Goal: Task Accomplishment & Management: Use online tool/utility

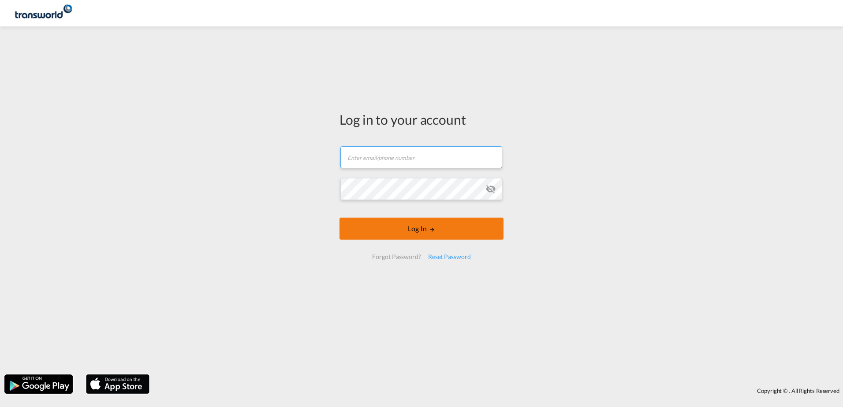
type input "[PERSON_NAME][EMAIL_ADDRESS][PERSON_NAME][DOMAIN_NAME]"
click at [412, 229] on button "Log In" at bounding box center [421, 229] width 164 height 22
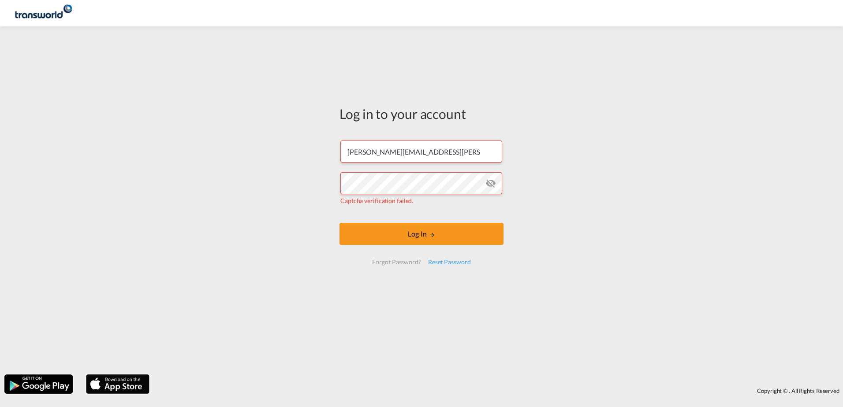
click at [489, 183] on md-icon "icon-eye-off" at bounding box center [490, 183] width 11 height 11
click at [431, 242] on button "Log In" at bounding box center [421, 234] width 164 height 22
click at [249, 197] on div "Log in to your account nithin.ebrahim@transworld.com Captcha verification faile…" at bounding box center [421, 200] width 843 height 339
click at [430, 235] on md-icon "LOGIN" at bounding box center [432, 235] width 6 height 6
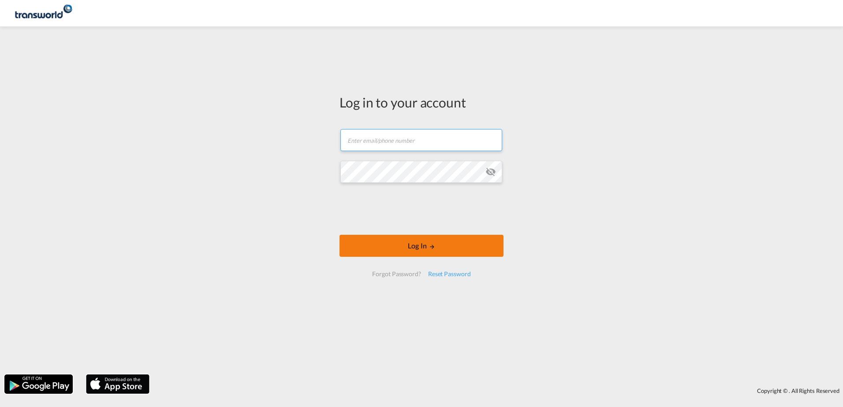
type input "[PERSON_NAME][EMAIL_ADDRESS][PERSON_NAME][DOMAIN_NAME]"
click at [433, 250] on button "Log In" at bounding box center [421, 246] width 164 height 22
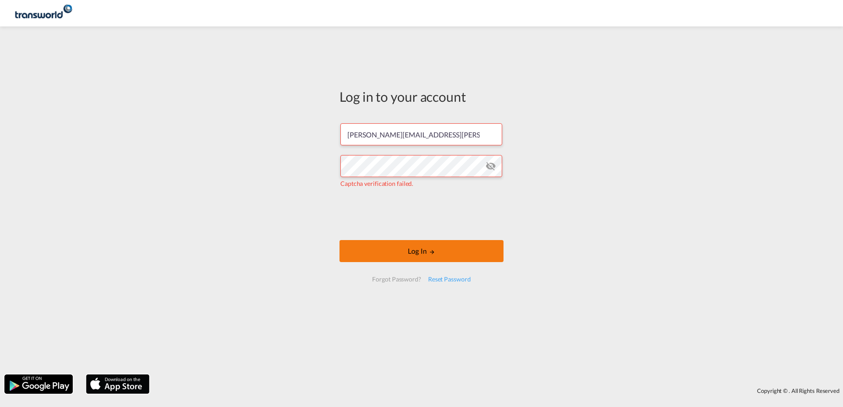
click at [402, 246] on button "Log In" at bounding box center [421, 251] width 164 height 22
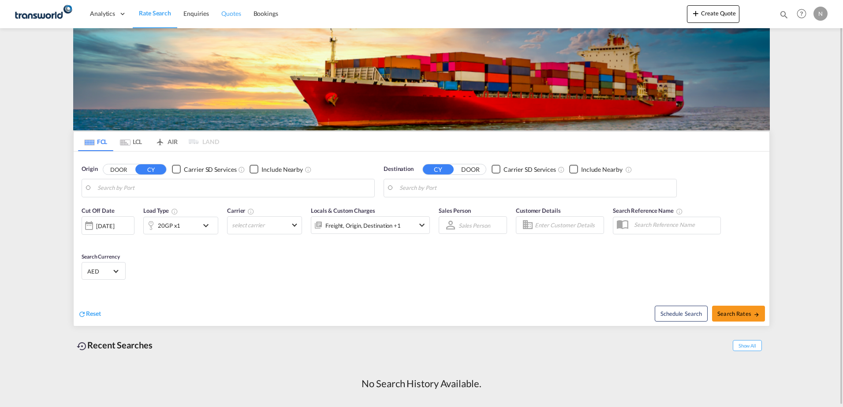
click at [232, 14] on span "Quotes" at bounding box center [230, 13] width 19 height 7
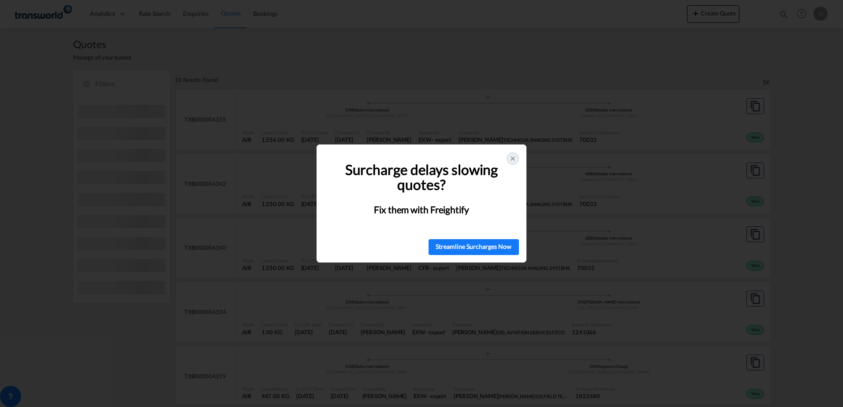
click at [512, 157] on icon at bounding box center [512, 158] width 7 height 7
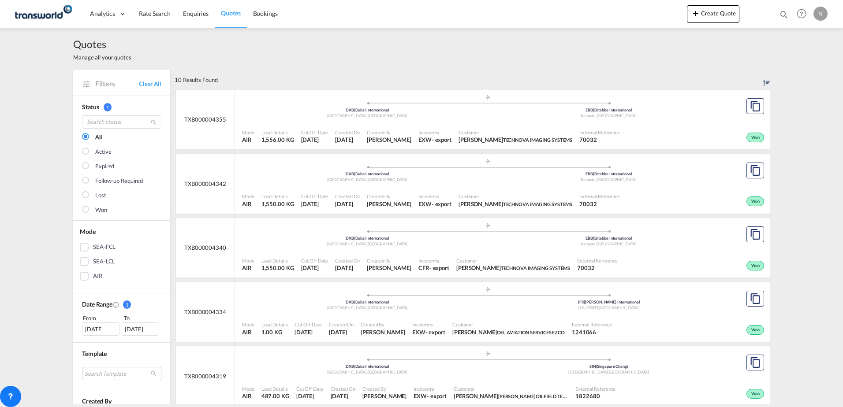
click at [333, 127] on div "Created On [DATE]" at bounding box center [347, 137] width 32 height 22
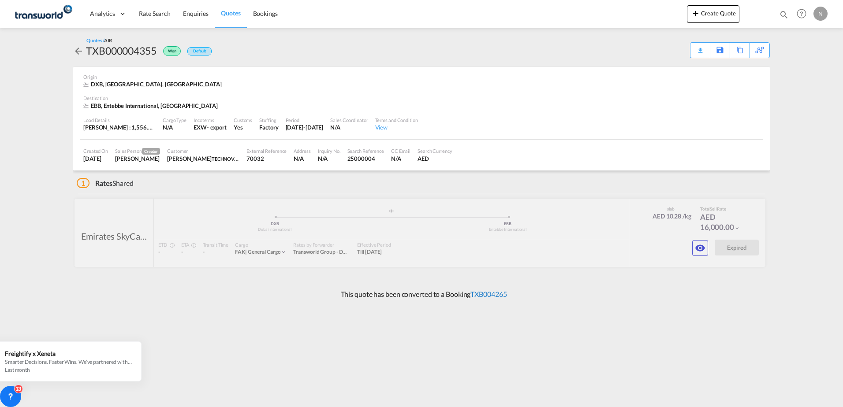
click at [485, 295] on link "TXB004265" at bounding box center [488, 294] width 36 height 8
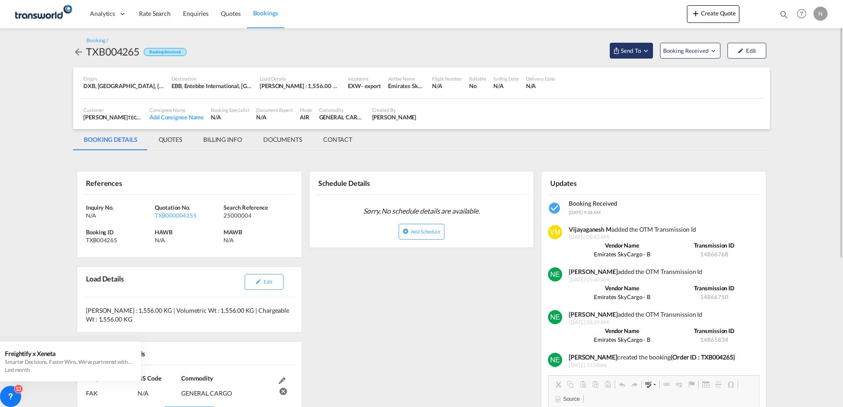
click at [635, 49] on span "Send To" at bounding box center [631, 50] width 22 height 9
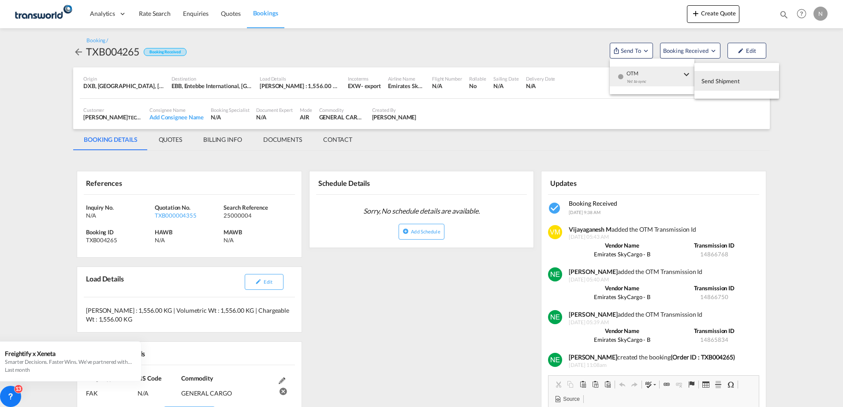
click at [722, 80] on span "Send Shipment" at bounding box center [720, 81] width 38 height 14
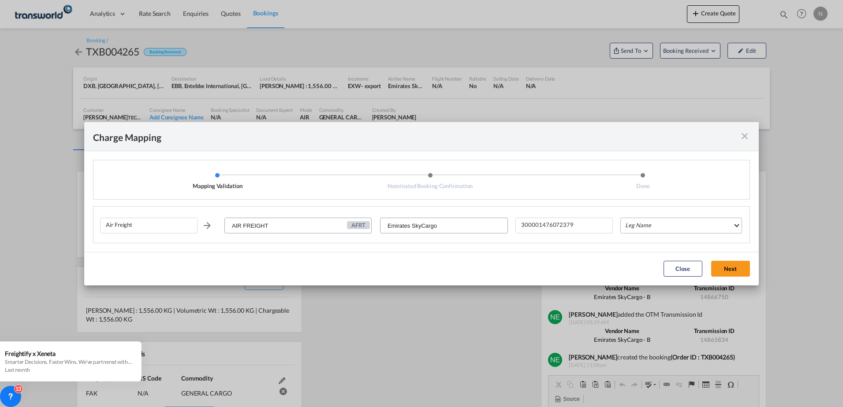
click at [700, 221] on md-select "Leg Name HANDLING ORIGIN HANDLING DESTINATION OTHERS TL PICK UP CUSTOMS ORIGIN …" at bounding box center [681, 226] width 122 height 16
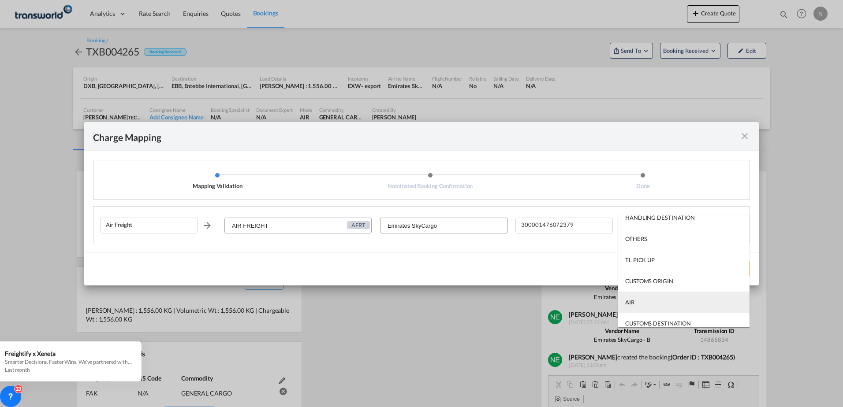
scroll to position [56, 0]
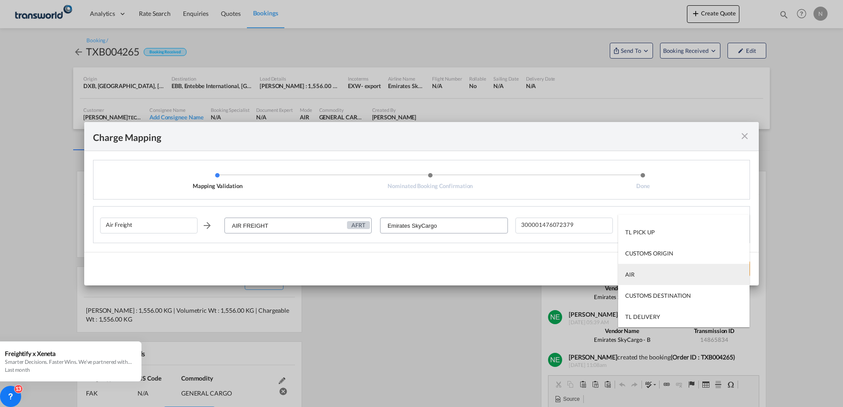
click at [645, 279] on md-option "AIR" at bounding box center [683, 274] width 131 height 21
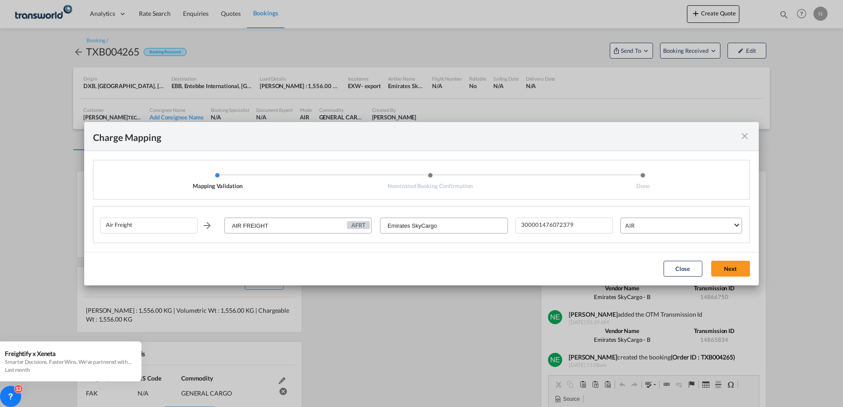
click at [720, 270] on button "Next" at bounding box center [730, 269] width 39 height 16
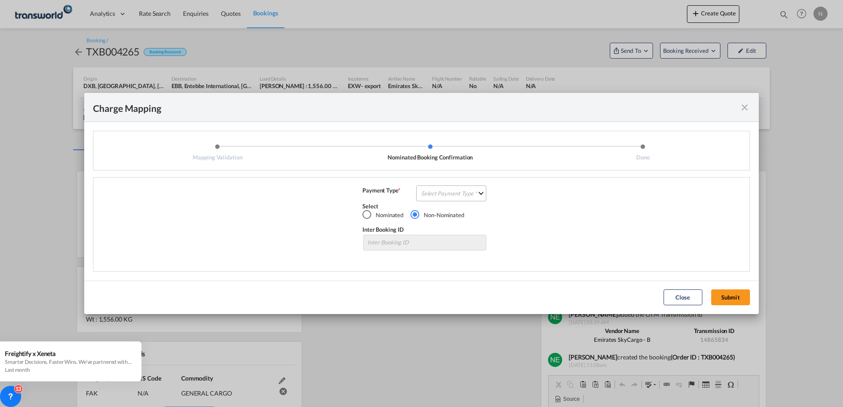
click at [483, 197] on md-select "Select Payment Type COLLECT PREPAID" at bounding box center [451, 194] width 70 height 16
click at [439, 216] on div "PREPAID" at bounding box center [433, 215] width 23 height 8
click at [455, 194] on div "PREPAID" at bounding box center [443, 193] width 23 height 7
click at [447, 167] on md-option "COLLECT" at bounding box center [455, 172] width 60 height 21
click at [727, 297] on button "Submit" at bounding box center [730, 298] width 39 height 16
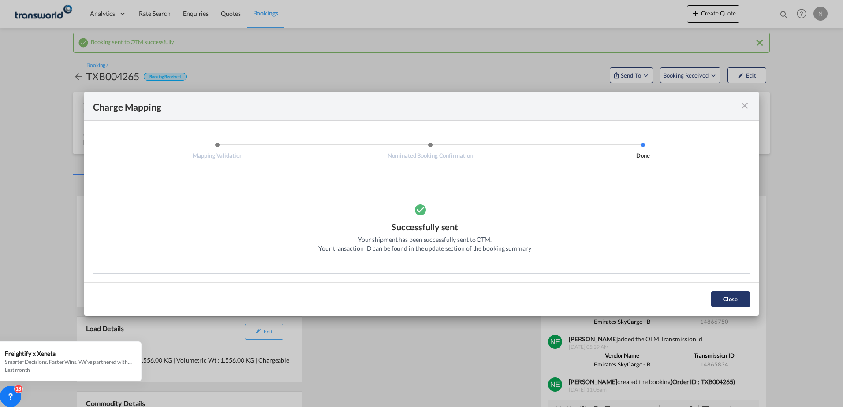
click at [735, 298] on button "Close" at bounding box center [730, 299] width 39 height 16
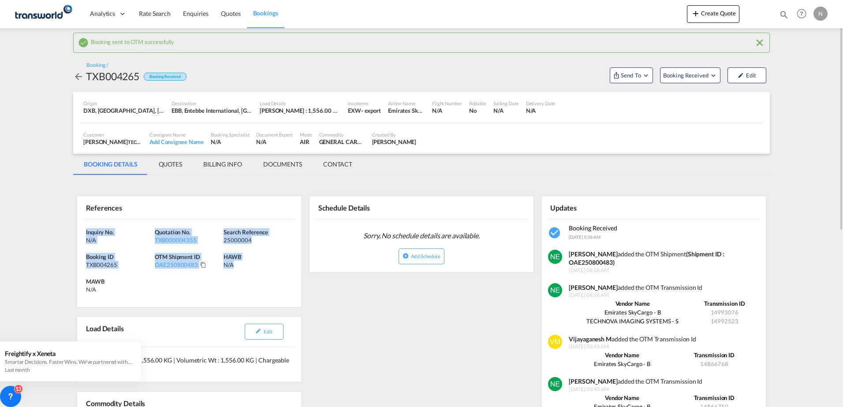
drag, startPoint x: 86, startPoint y: 227, endPoint x: 254, endPoint y: 261, distance: 171.4
click at [267, 275] on div "Inquiry No. N/A Quotation No. TXB000004355 Search Reference 25000004 Booking ID…" at bounding box center [189, 263] width 224 height 88
copy div "Inquiry No. N/A Quotation No. TXB000004355 Search Reference 25000004 Booking ID…"
